Goal: Transaction & Acquisition: Purchase product/service

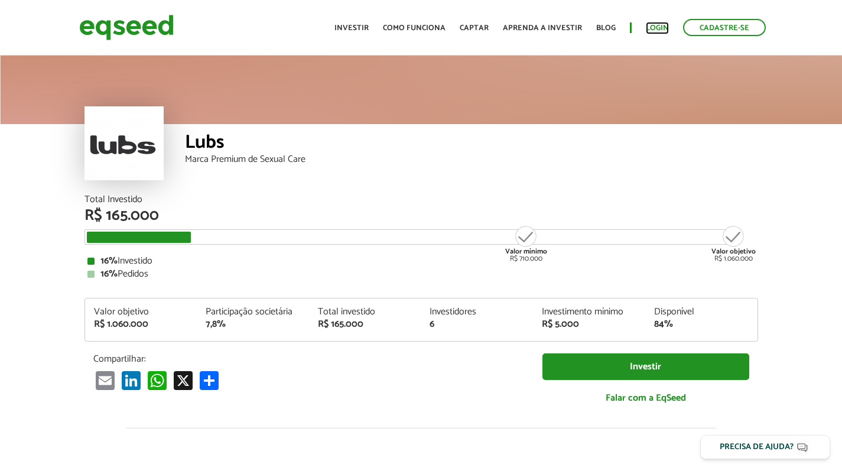
click at [654, 28] on link "Login" at bounding box center [657, 28] width 23 height 8
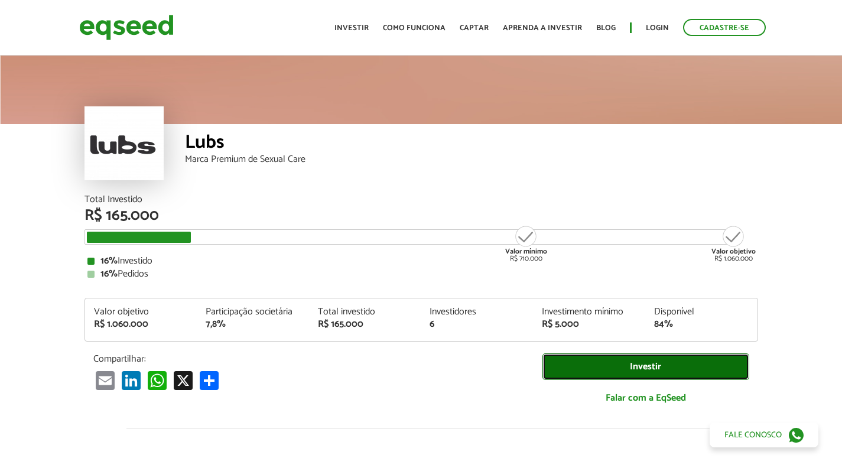
click at [582, 363] on link "Investir" at bounding box center [646, 366] width 207 height 27
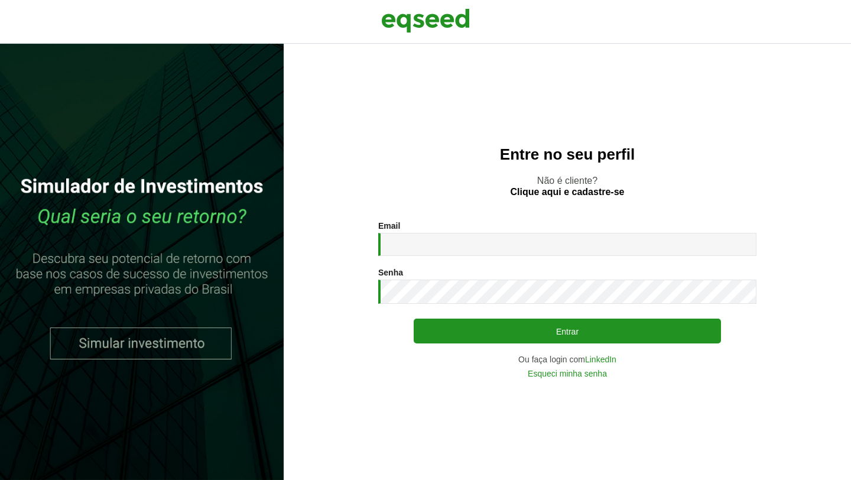
click at [477, 231] on div "Email * Digite seu endereço de e-mail." at bounding box center [567, 238] width 378 height 35
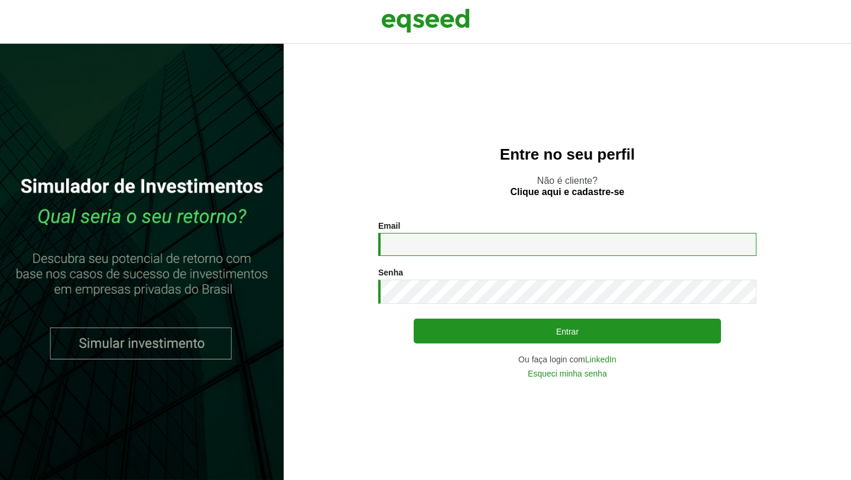
click at [476, 237] on input "Email *" at bounding box center [567, 244] width 378 height 23
type input "**********"
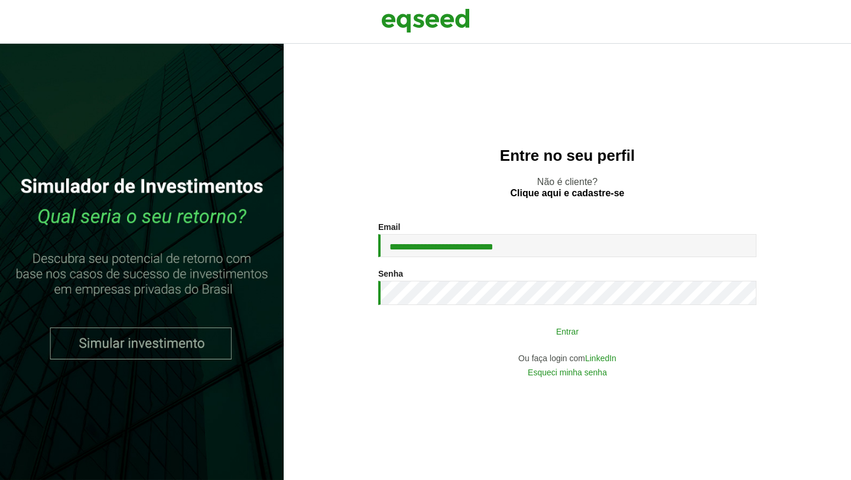
click at [593, 339] on button "Entrar" at bounding box center [567, 331] width 307 height 22
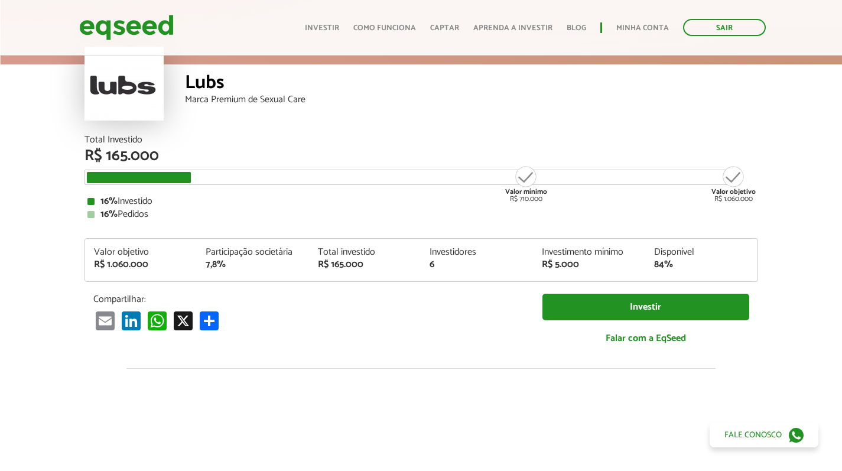
scroll to position [59, 0]
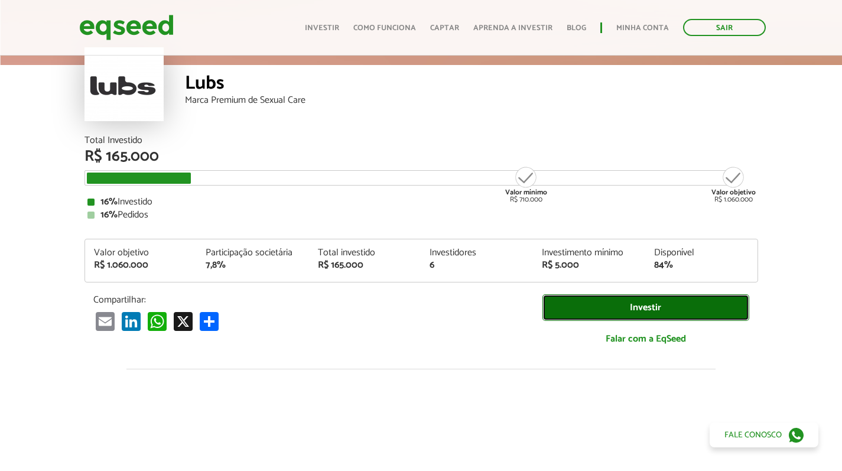
click at [620, 309] on link "Investir" at bounding box center [646, 307] width 207 height 27
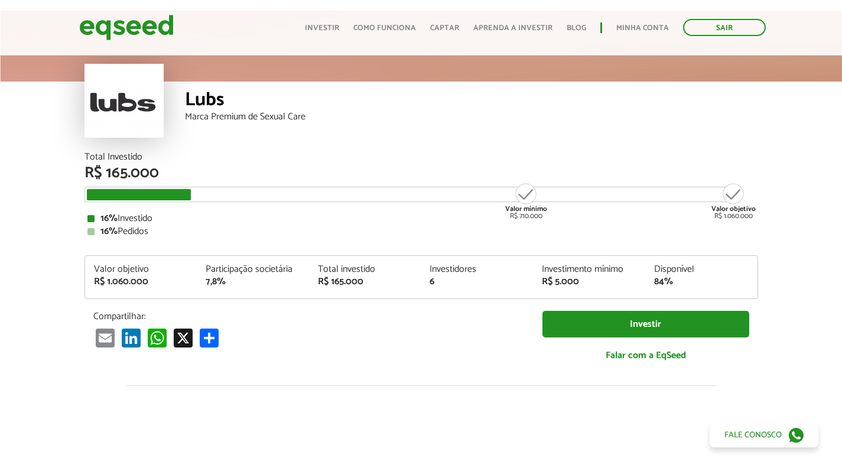
scroll to position [43, 0]
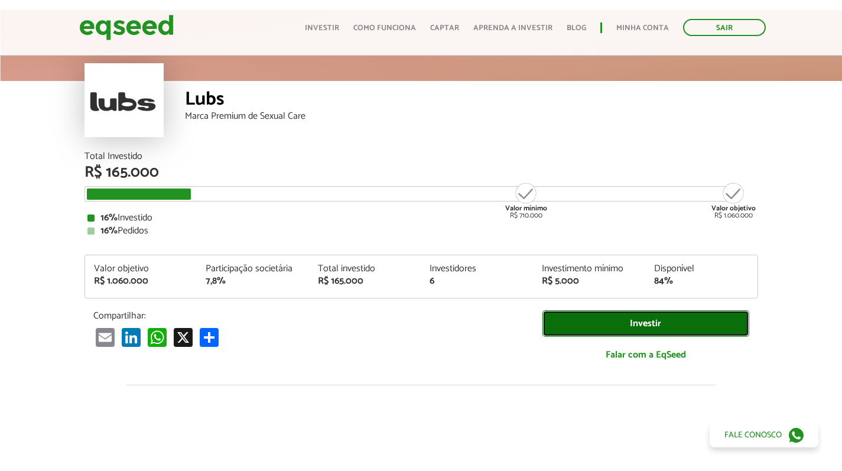
click at [595, 324] on link "Investir" at bounding box center [646, 323] width 207 height 27
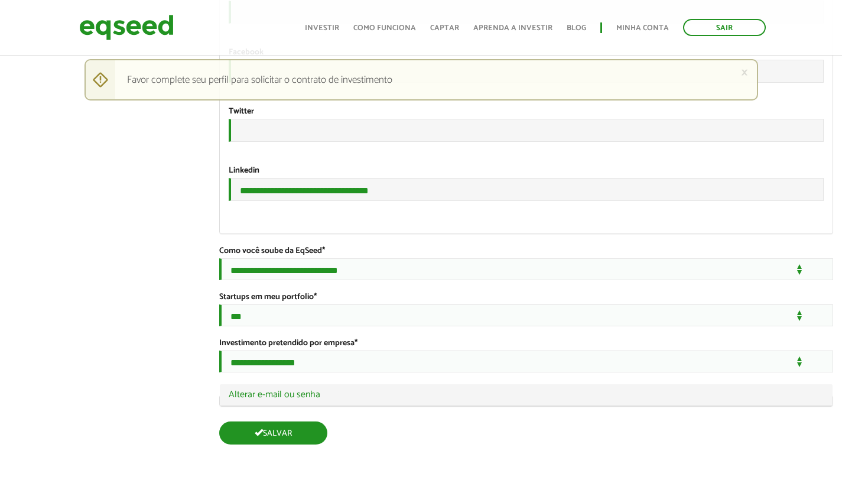
scroll to position [2273, 0]
click at [307, 439] on button "Salvar" at bounding box center [273, 432] width 108 height 23
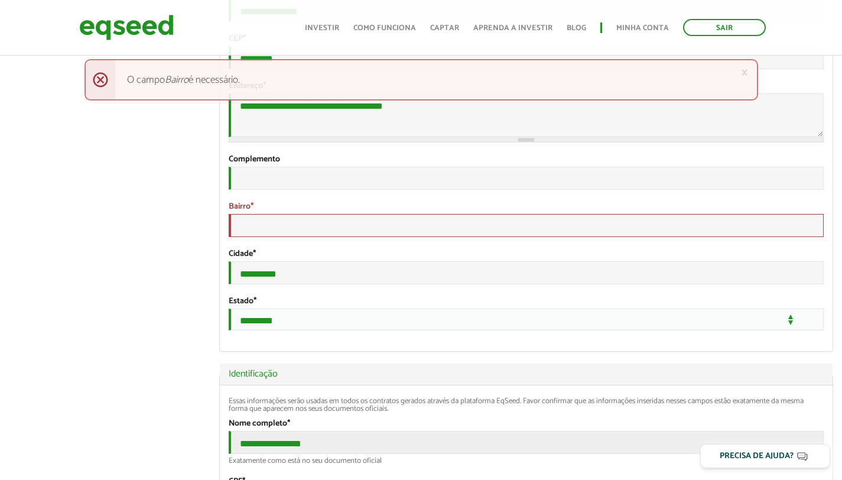
scroll to position [336, 0]
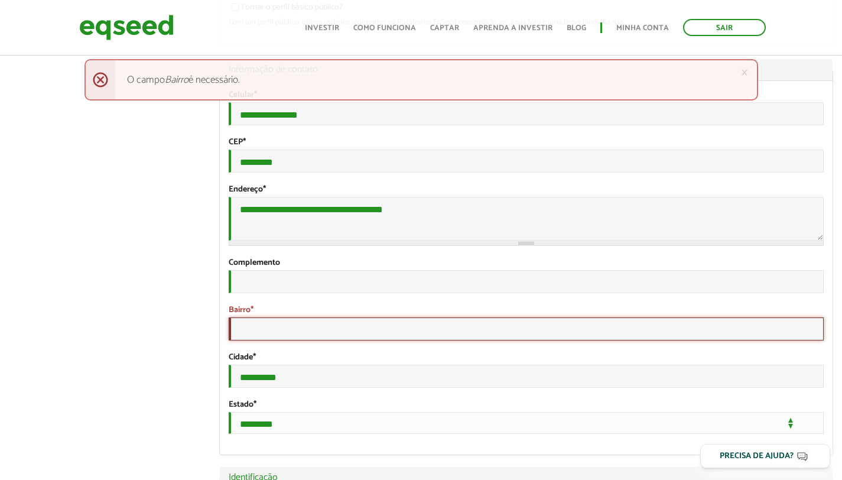
click at [301, 340] on input "Bairro *" at bounding box center [526, 328] width 595 height 23
type input "**********"
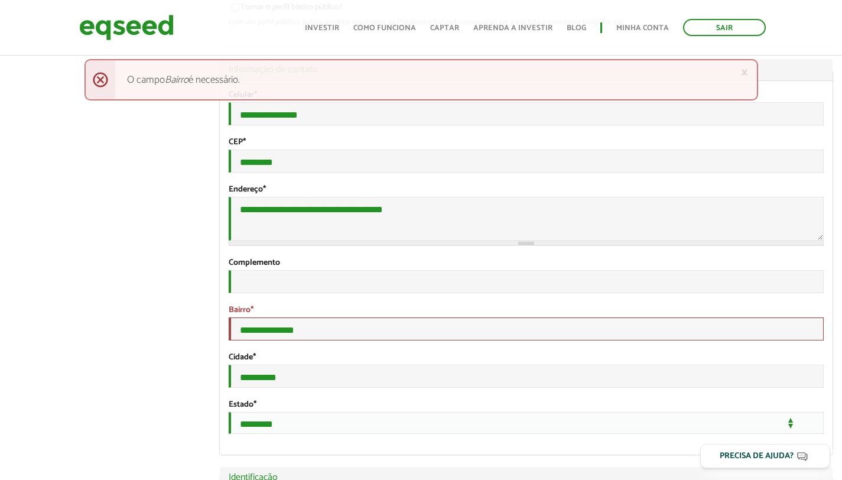
click at [286, 293] on input "Complemento" at bounding box center [526, 281] width 595 height 23
type input "*******"
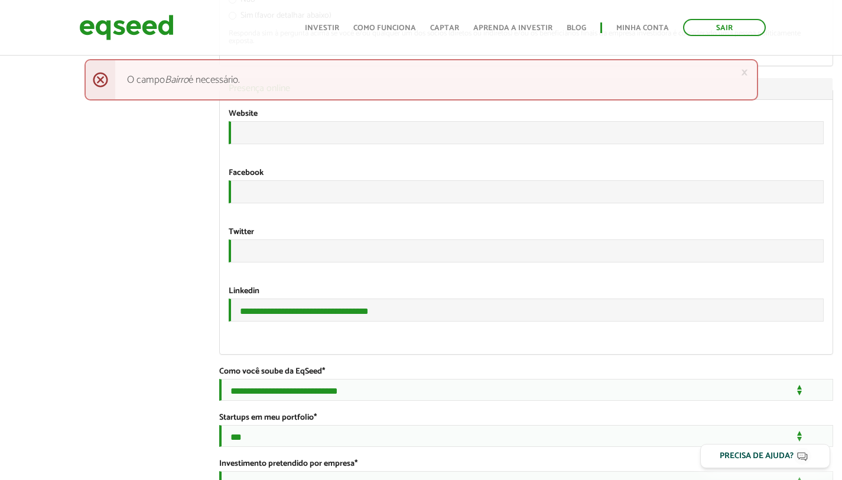
scroll to position [2275, 0]
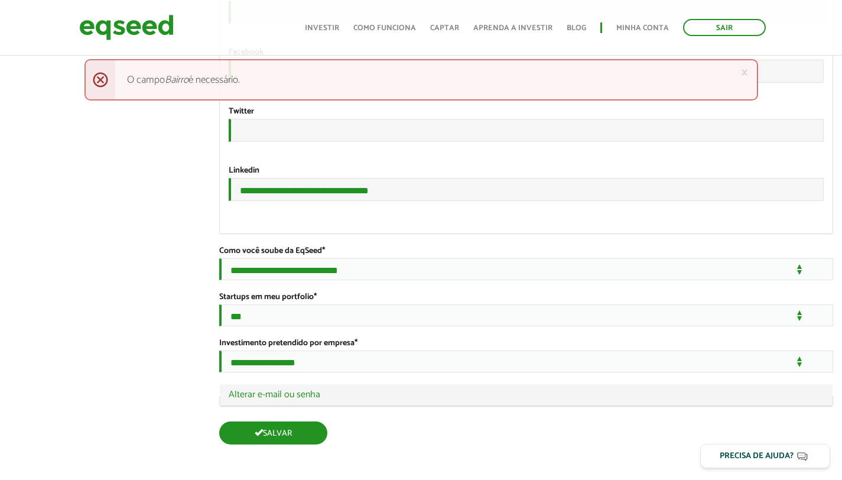
click at [290, 425] on button "Salvar" at bounding box center [273, 432] width 108 height 23
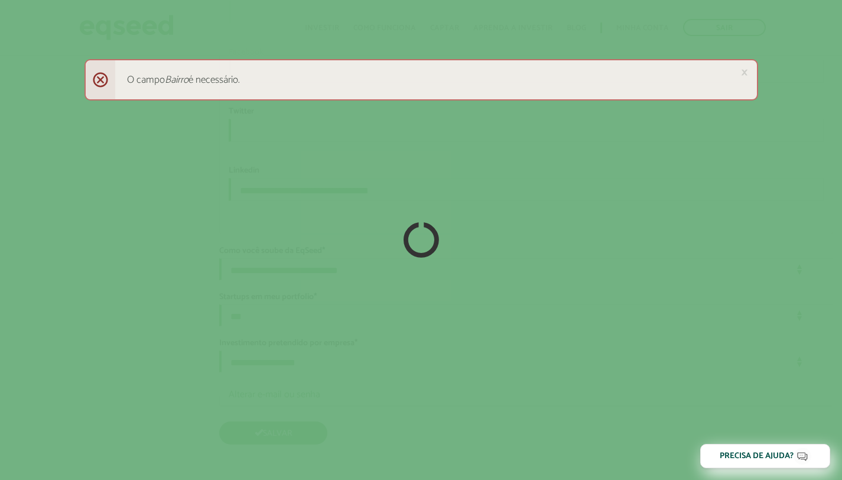
scroll to position [2272, 0]
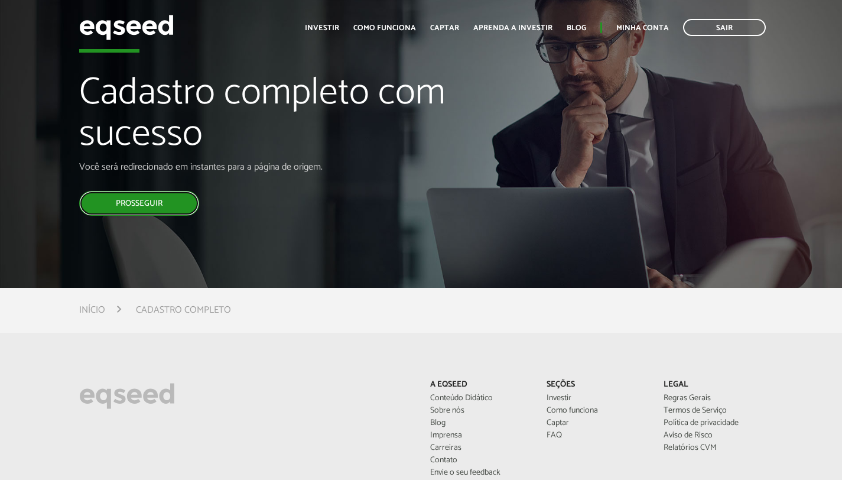
click at [166, 193] on link "Prosseguir" at bounding box center [139, 203] width 120 height 25
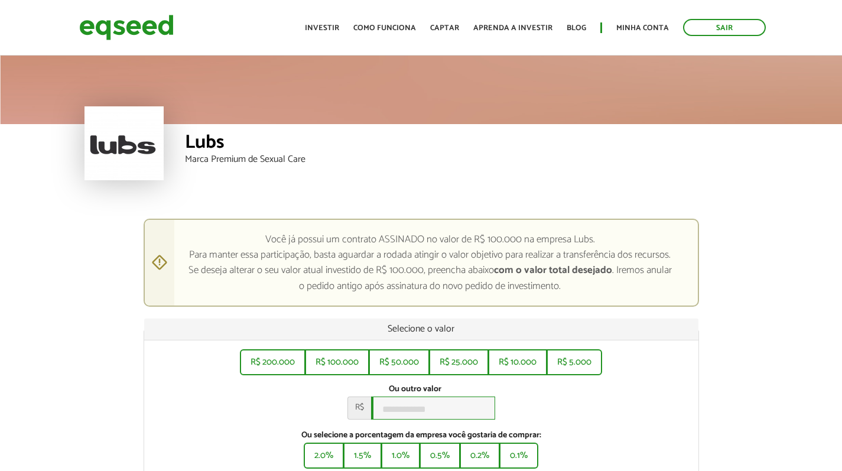
click at [423, 411] on input "Ou outro valor *" at bounding box center [433, 408] width 124 height 23
type input "*******"
click at [256, 430] on div "R$ 200.000 R$ 100.000 R$ 50.000 R$ 25.000 R$ 10.000 R$ 5.000 Ou outro valor * R…" at bounding box center [421, 424] width 554 height 168
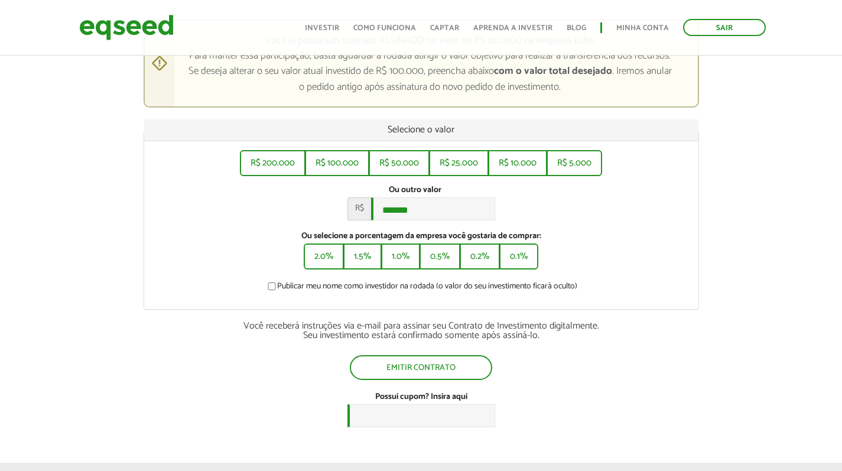
scroll to position [198, 0]
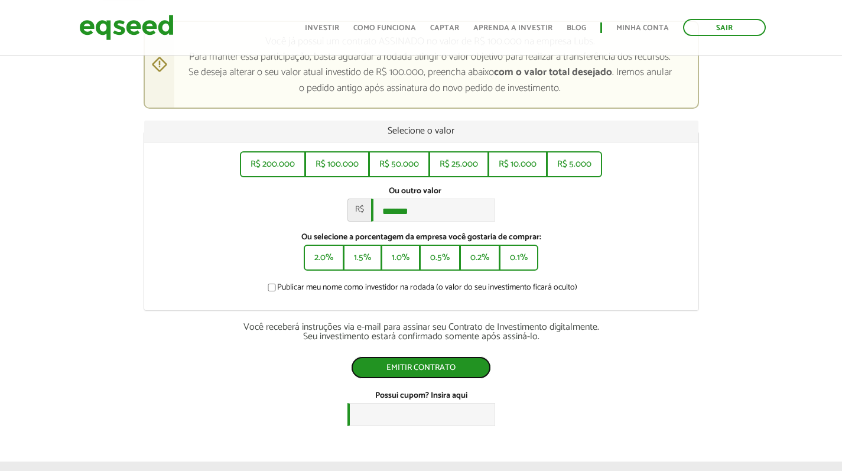
click at [397, 374] on button "Emitir contrato" at bounding box center [421, 367] width 140 height 22
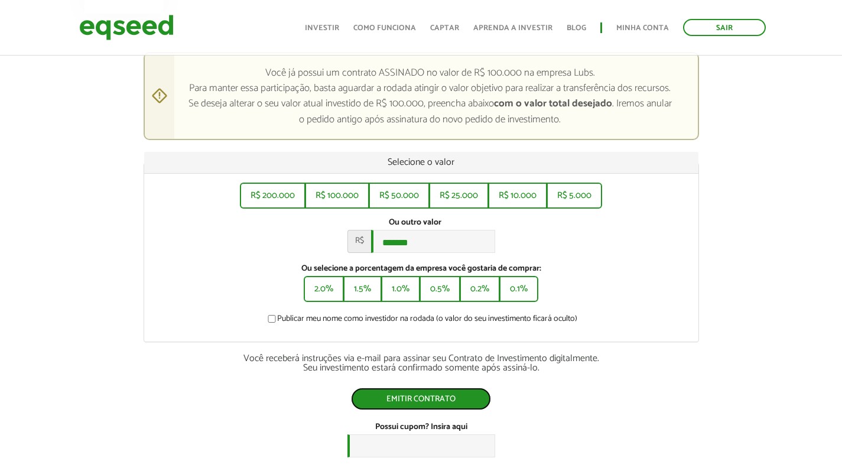
scroll to position [160, 0]
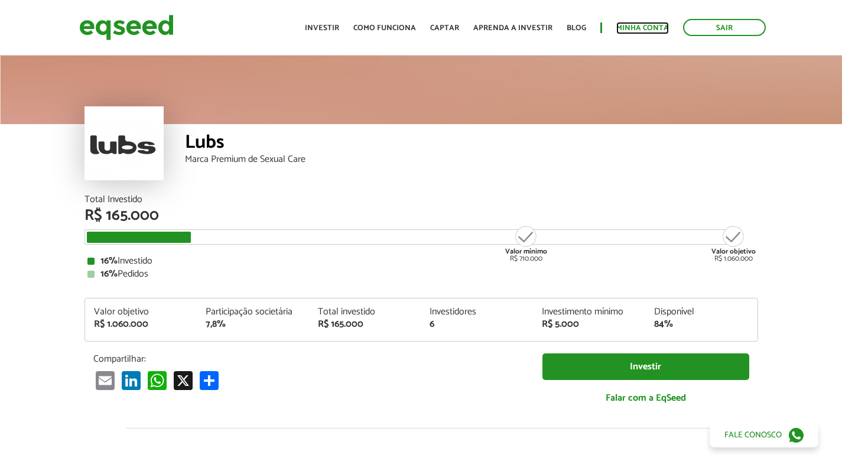
click at [641, 30] on link "Minha conta" at bounding box center [643, 28] width 53 height 8
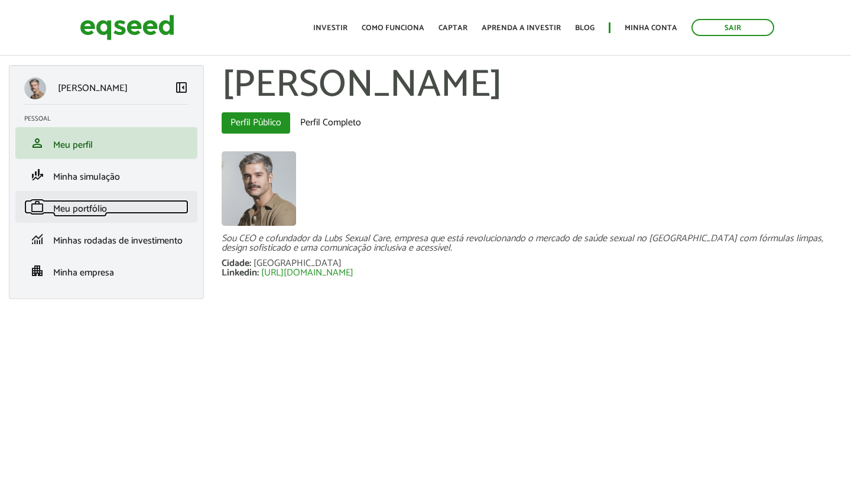
click at [106, 213] on span "Meu portfólio" at bounding box center [80, 209] width 54 height 16
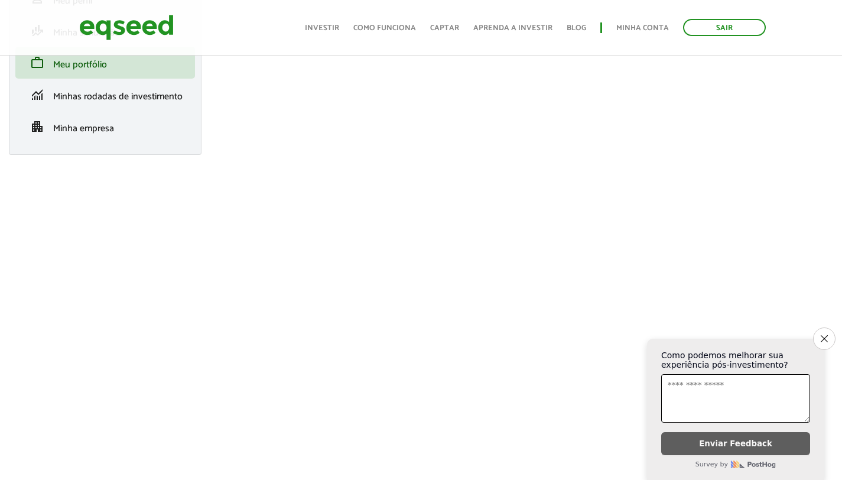
scroll to position [179, 0]
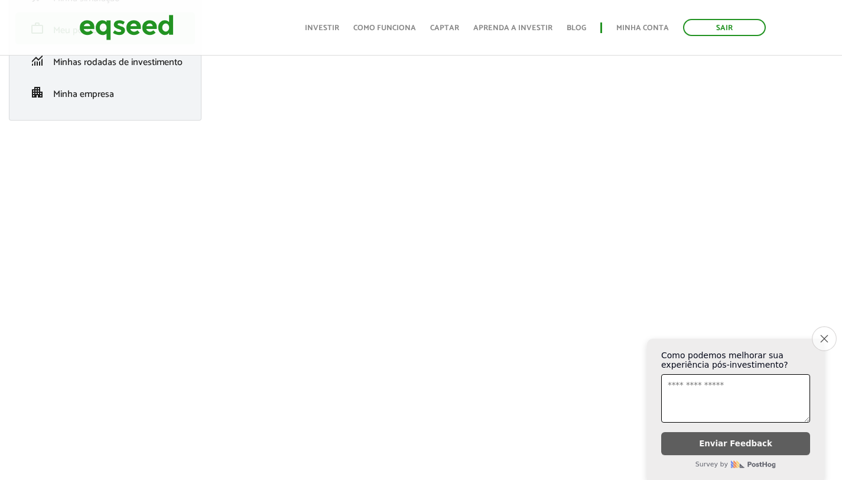
click at [820, 336] on icon "Close survey" at bounding box center [824, 339] width 8 height 8
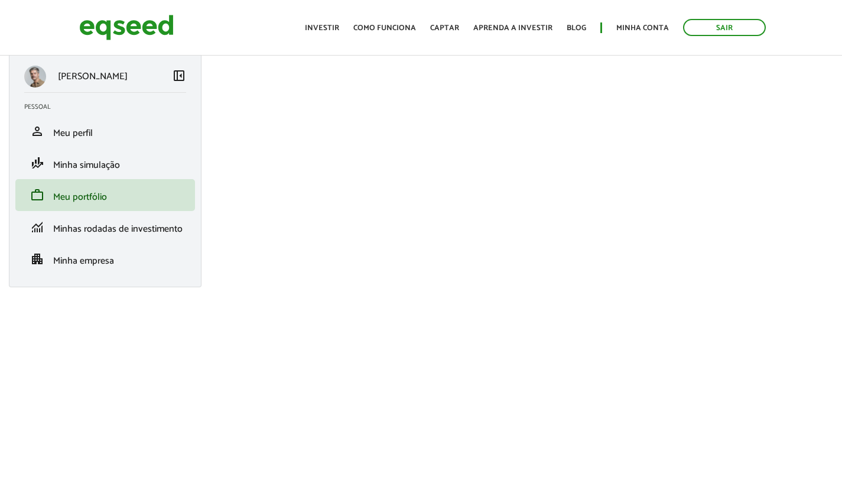
scroll to position [0, 0]
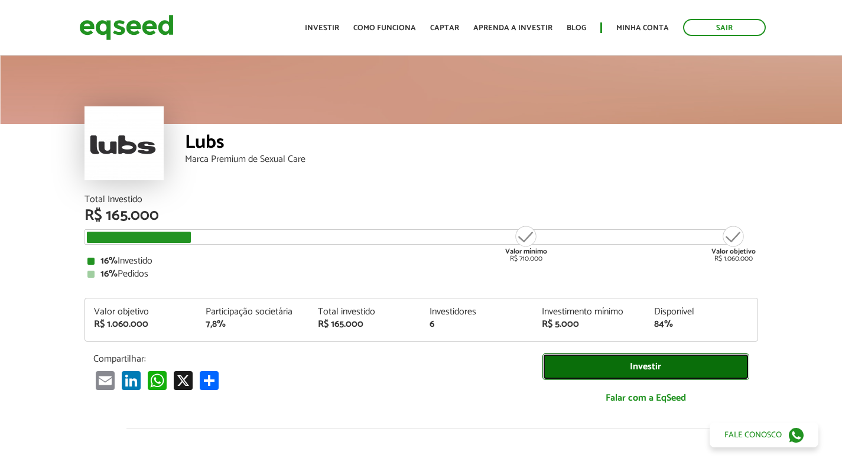
click at [595, 369] on link "Investir" at bounding box center [646, 366] width 207 height 27
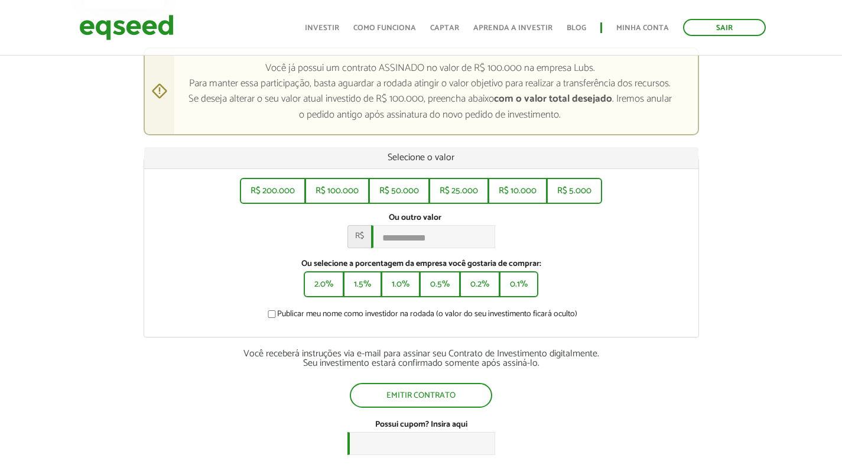
scroll to position [173, 0]
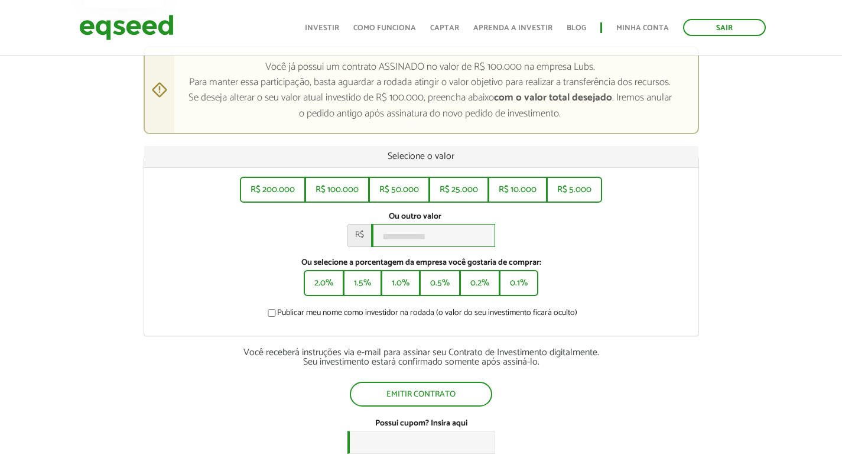
click at [418, 238] on input "Ou outro valor *" at bounding box center [433, 235] width 124 height 23
type input "*******"
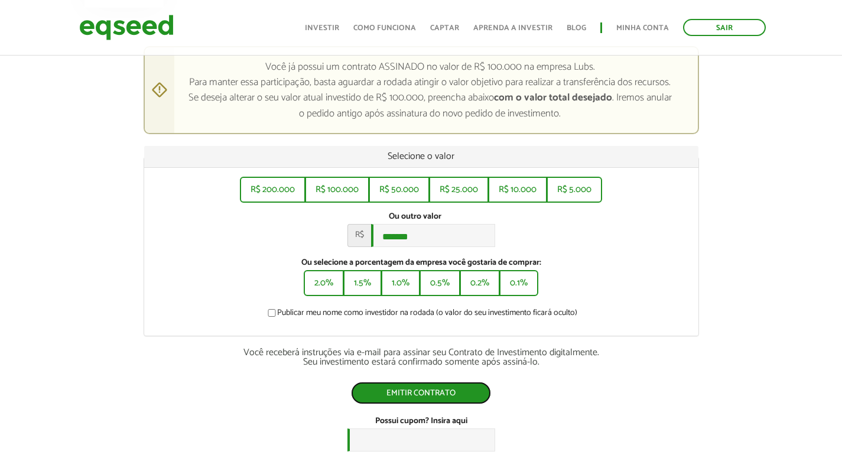
click at [451, 396] on button "Emitir contrato" at bounding box center [421, 393] width 140 height 22
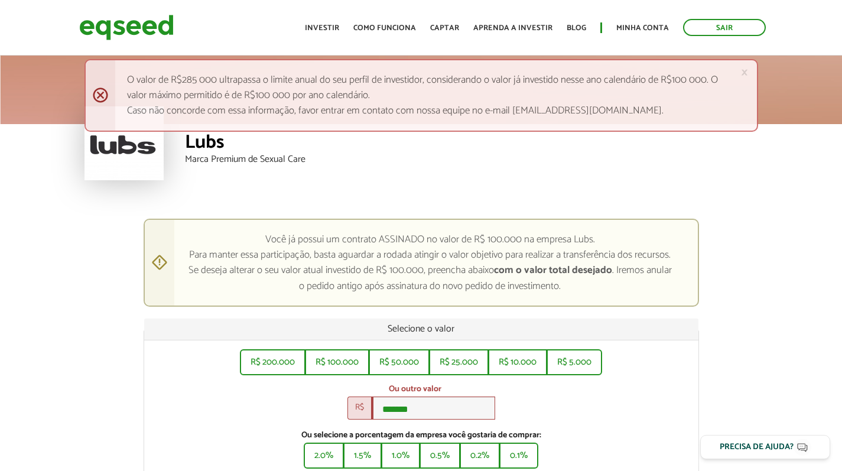
click at [476, 180] on div "Lubs Marca Premium de Sexual Care" at bounding box center [471, 159] width 573 height 71
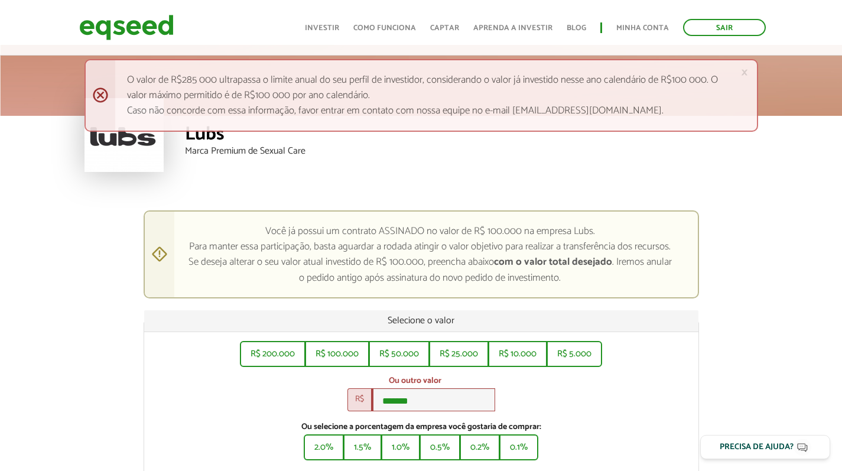
scroll to position [7, 0]
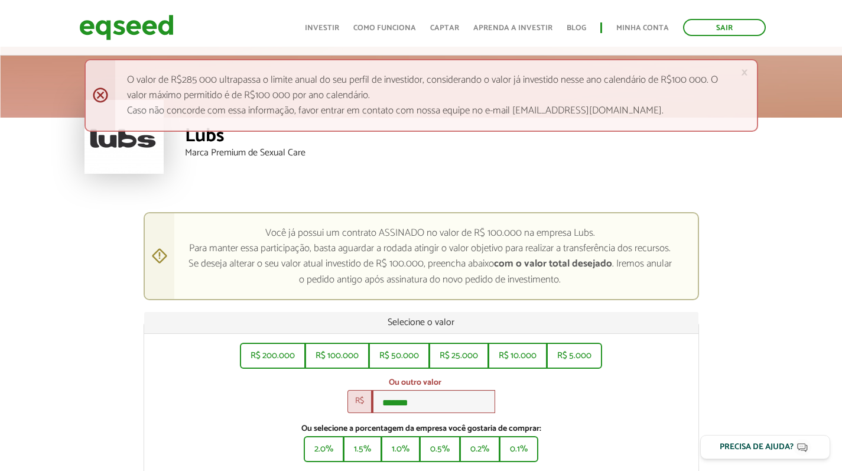
click at [99, 94] on div "× Menssagem de erro O valor de R$285 000 ultrapassa o limite anual do seu perfi…" at bounding box center [422, 95] width 674 height 73
click at [101, 93] on div "× Menssagem de erro O valor de R$285 000 ultrapassa o limite anual do seu perfi…" at bounding box center [422, 95] width 674 height 73
click at [216, 174] on div "Lubs Marca Premium de Sexual Care" at bounding box center [471, 153] width 573 height 71
click at [491, 31] on link "Aprenda a investir" at bounding box center [512, 28] width 79 height 8
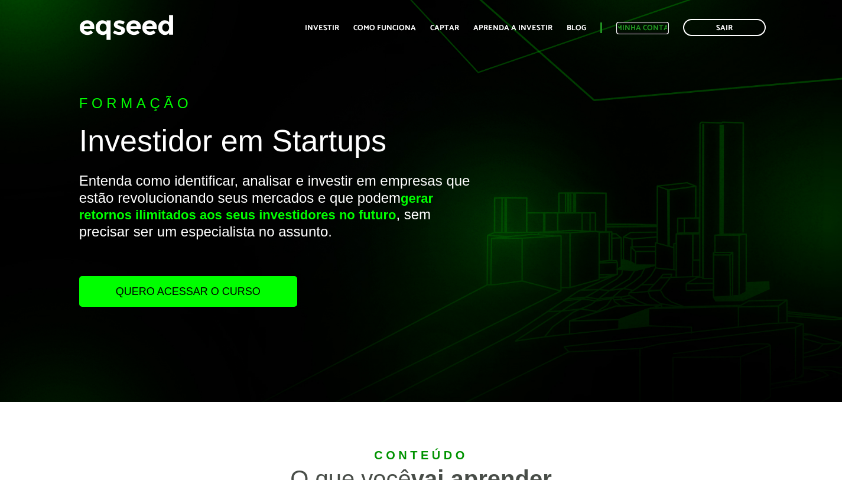
click at [648, 26] on link "Minha conta" at bounding box center [643, 28] width 53 height 8
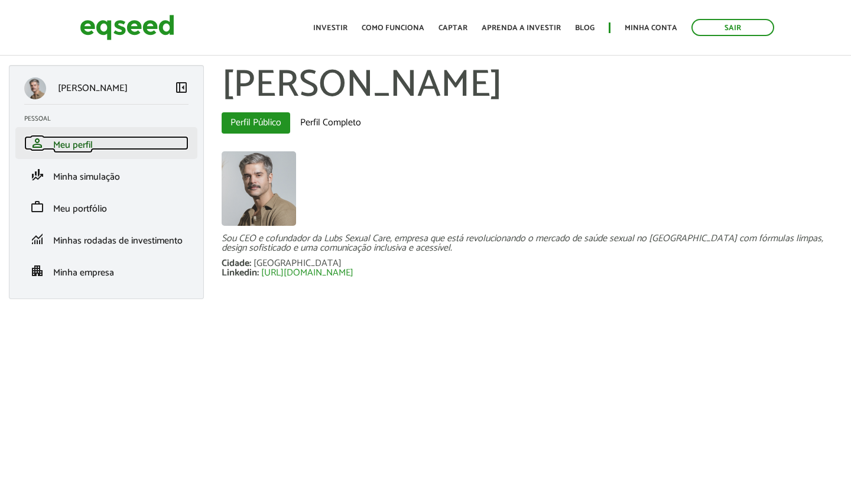
click at [102, 147] on link "person Meu perfil" at bounding box center [106, 143] width 164 height 14
click at [85, 146] on span "Meu perfil" at bounding box center [73, 145] width 40 height 16
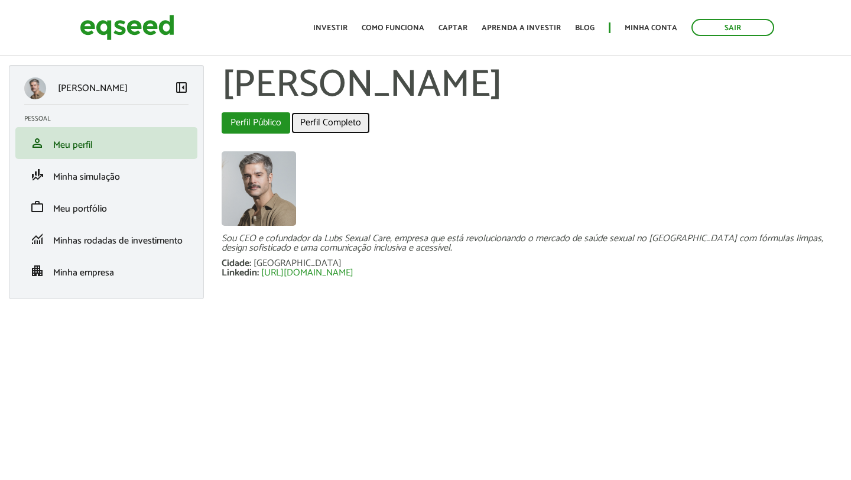
click at [314, 123] on link "Perfil Completo" at bounding box center [330, 122] width 79 height 21
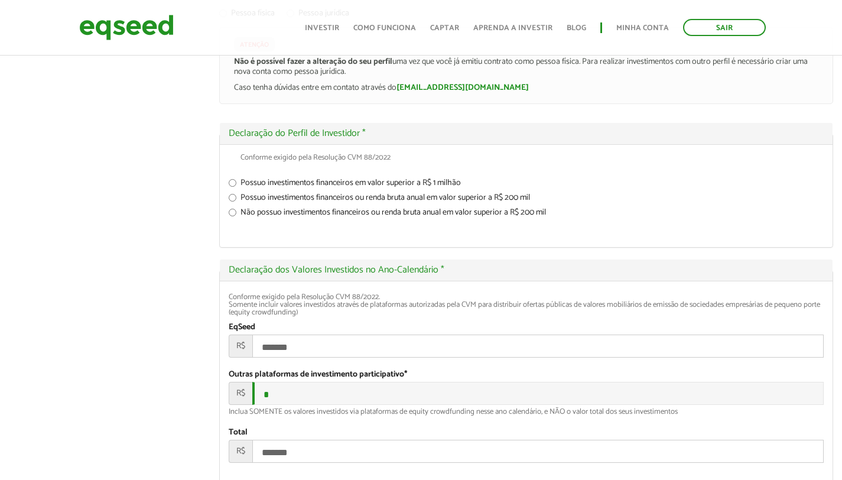
scroll to position [1644, 0]
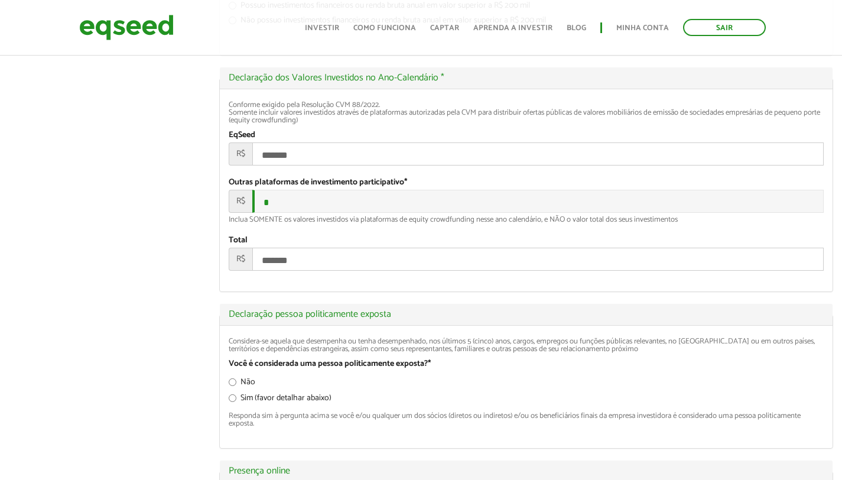
click at [314, 271] on input "*******" at bounding box center [538, 259] width 572 height 23
drag, startPoint x: 327, startPoint y: 345, endPoint x: 255, endPoint y: 343, distance: 71.5
click at [255, 271] on input "*******" at bounding box center [538, 259] width 572 height 23
click at [297, 166] on input "*******" at bounding box center [538, 153] width 572 height 23
drag, startPoint x: 316, startPoint y: 227, endPoint x: 242, endPoint y: 227, distance: 73.9
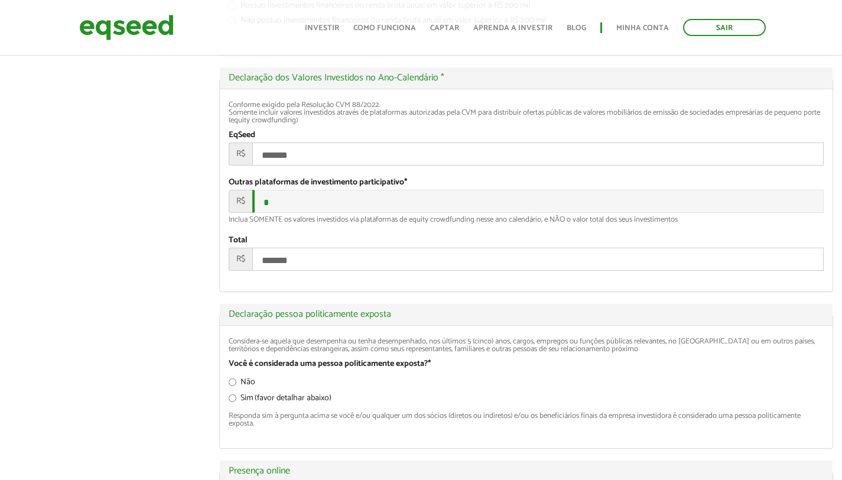
click at [242, 166] on div "R$ *******" at bounding box center [526, 153] width 595 height 23
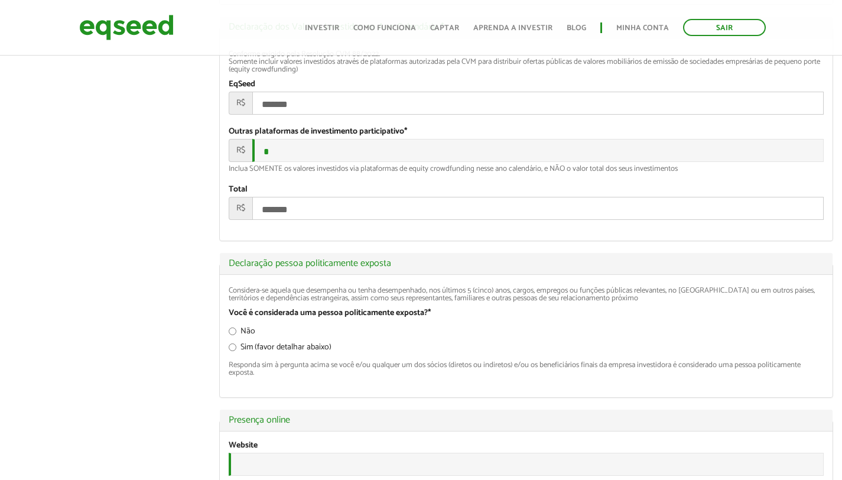
scroll to position [1696, 0]
click at [258, 72] on div "Conforme exigido pela Resolução CVM 88/2022. Somente incluir valores investidos…" at bounding box center [526, 60] width 595 height 23
click at [122, 34] on img at bounding box center [126, 27] width 95 height 31
